Goal: Task Accomplishment & Management: Use online tool/utility

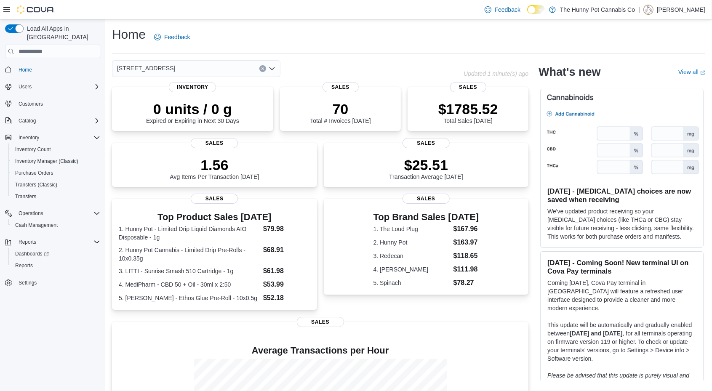
scroll to position [111, 0]
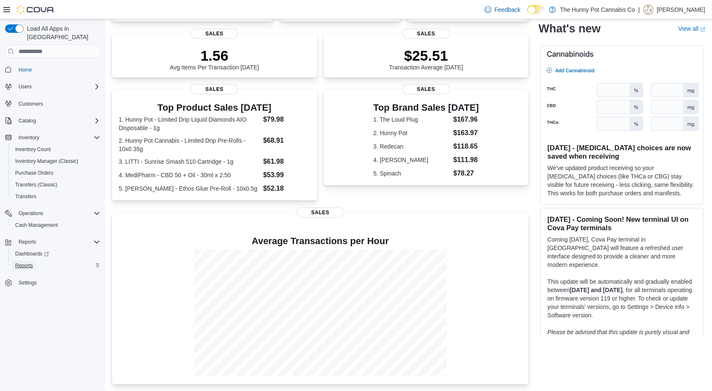
click at [32, 262] on span "Reports" at bounding box center [24, 265] width 18 height 7
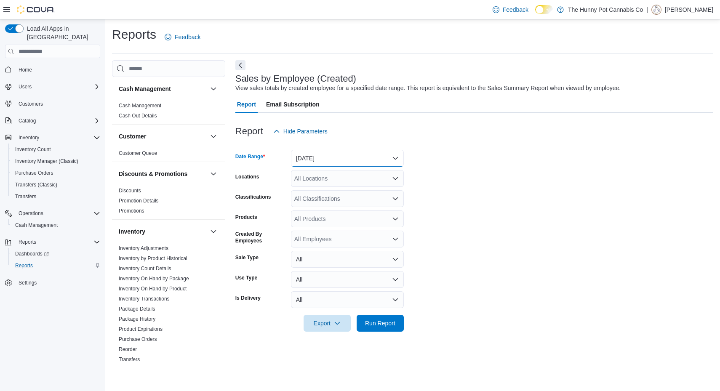
click at [333, 162] on button "Yesterday" at bounding box center [347, 158] width 113 height 17
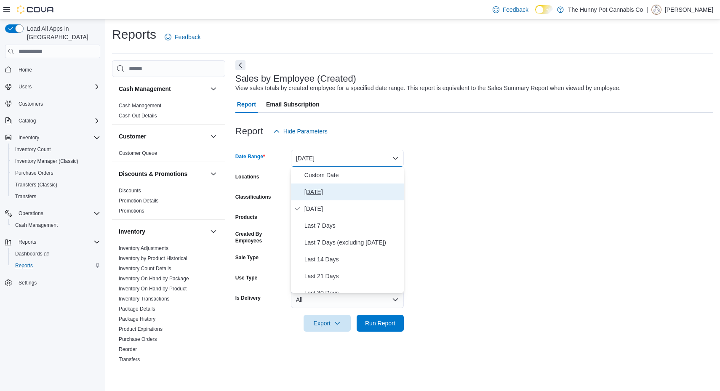
click at [322, 193] on span "Today" at bounding box center [352, 192] width 96 height 10
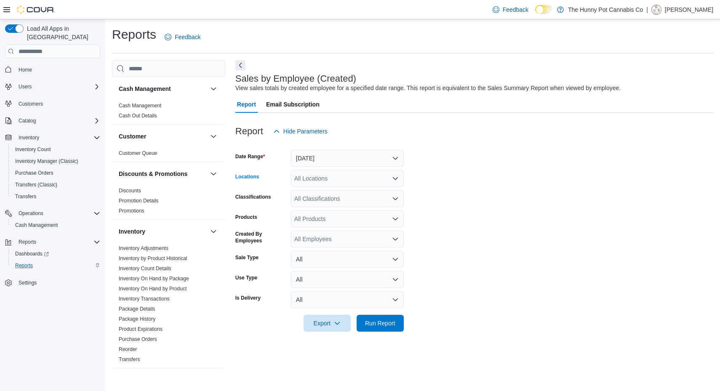
click at [351, 181] on div "All Locations" at bounding box center [347, 178] width 113 height 17
type input "****"
click at [356, 193] on span "5035 Hurontario St" at bounding box center [338, 193] width 58 height 8
click at [383, 321] on span "Run Report" at bounding box center [380, 323] width 30 height 8
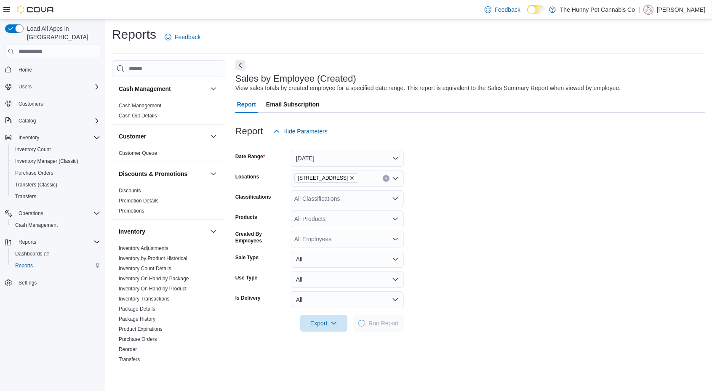
click at [577, 221] on form "Date Range Today Locations 5035 Hurontario St Classifications All Classificatio…" at bounding box center [470, 236] width 470 height 192
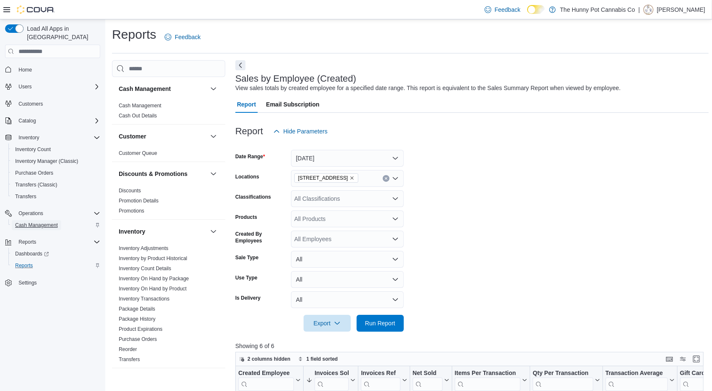
click at [43, 222] on span "Cash Management" at bounding box center [36, 225] width 43 height 7
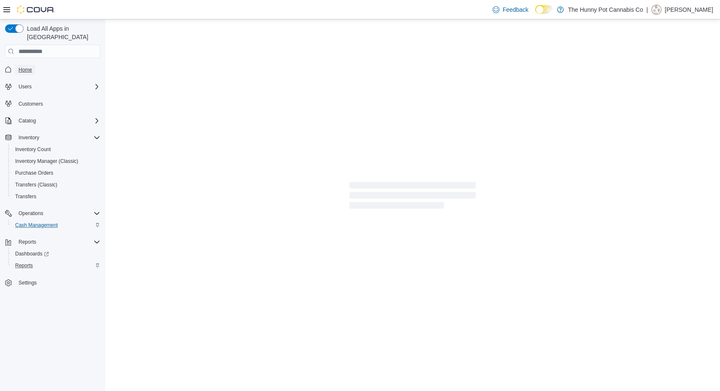
click at [29, 66] on span "Home" at bounding box center [25, 69] width 13 height 7
